Goal: Find specific page/section: Find specific page/section

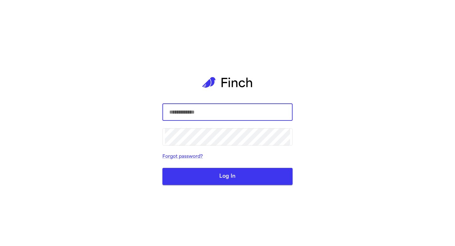
type input "**********"
click at [211, 179] on button "Log In" at bounding box center [227, 176] width 130 height 17
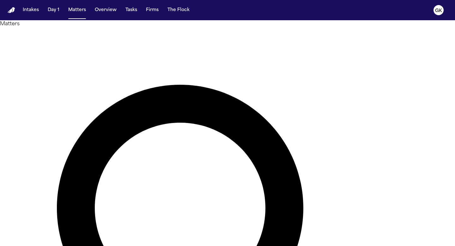
type input "**********"
